Goal: Transaction & Acquisition: Obtain resource

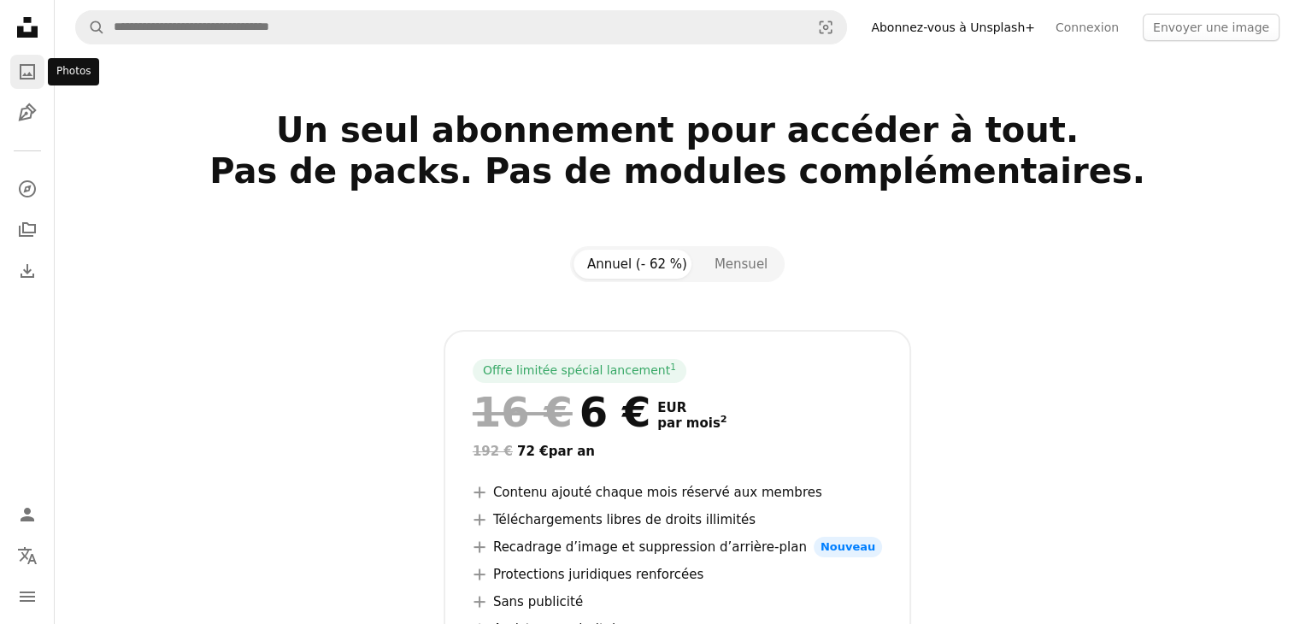
click at [37, 75] on icon "A photo" at bounding box center [27, 72] width 21 height 21
